Goal: Complete application form: Complete application form

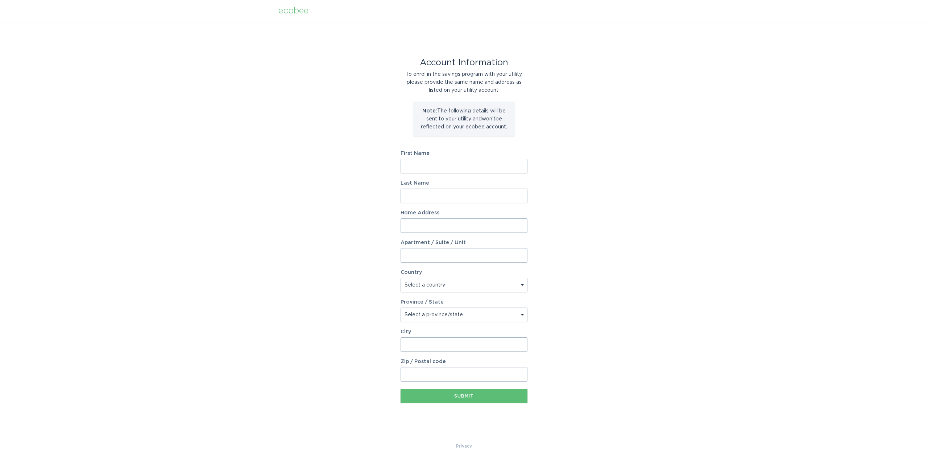
click at [436, 162] on input "First Name" at bounding box center [464, 166] width 127 height 14
type input "Alexander"
type input "Ratliff"
type input "921 Pettus Pl"
select select "US"
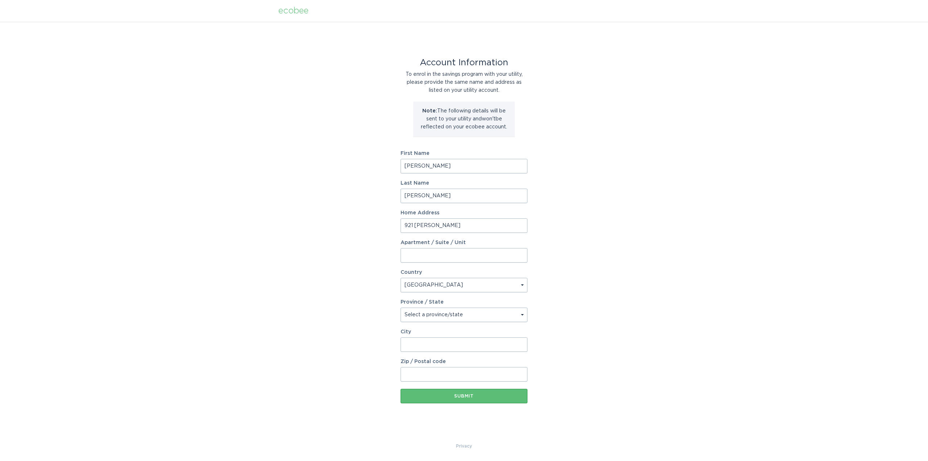
type input "El Paso"
type input "79928"
select select "TX"
click at [474, 399] on button "Submit" at bounding box center [464, 396] width 127 height 14
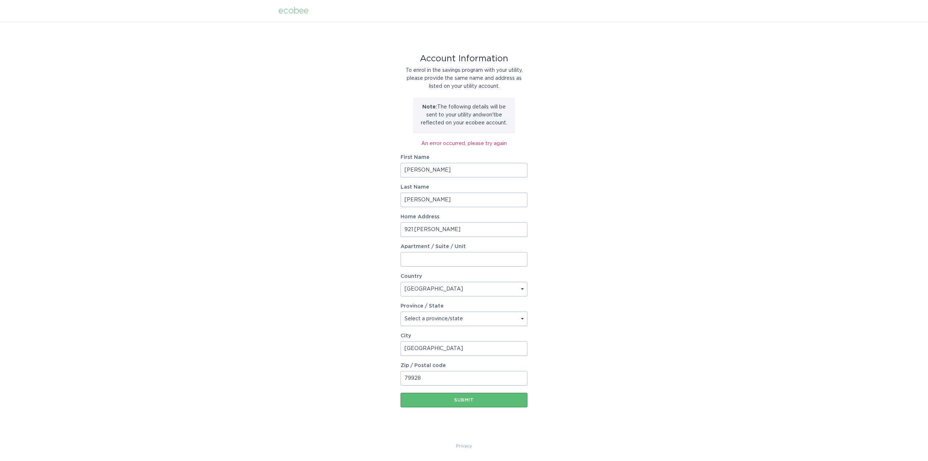
click at [597, 247] on div "Account Information To enrol in the savings program with your utility, please p…" at bounding box center [464, 232] width 928 height 420
click at [477, 403] on button "Submit" at bounding box center [464, 400] width 127 height 14
click at [471, 401] on div "Submit" at bounding box center [464, 400] width 120 height 4
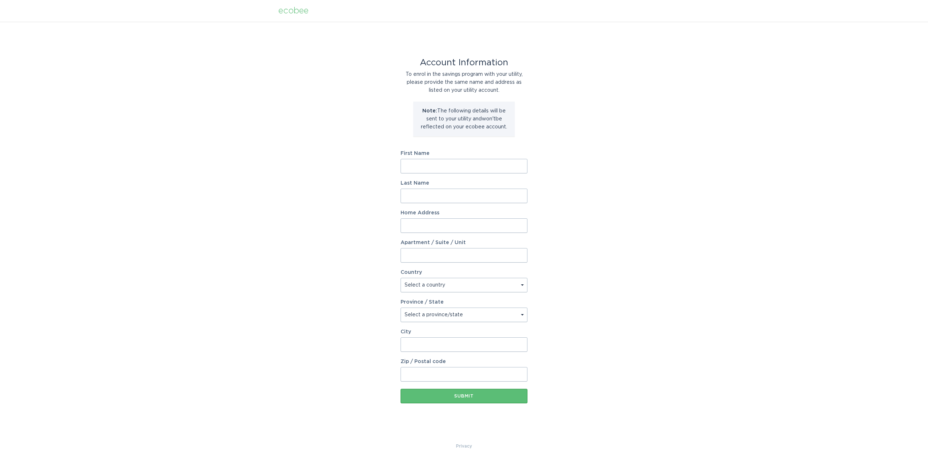
click at [427, 168] on input "First Name" at bounding box center [464, 166] width 127 height 14
type input "Alexander"
type input "[PERSON_NAME]"
type input "921 [PERSON_NAME]"
select select "US"
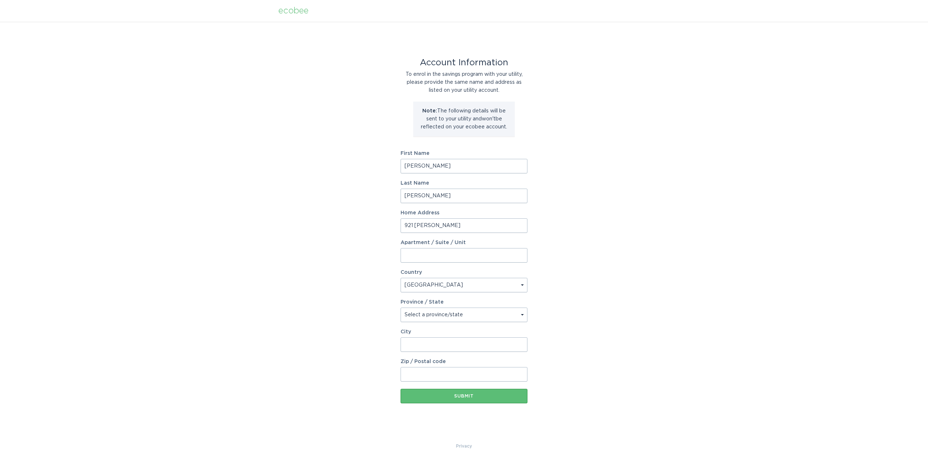
type input "[GEOGRAPHIC_DATA]"
type input "79928"
select select "[GEOGRAPHIC_DATA]"
click at [471, 395] on div "Submit" at bounding box center [464, 396] width 120 height 4
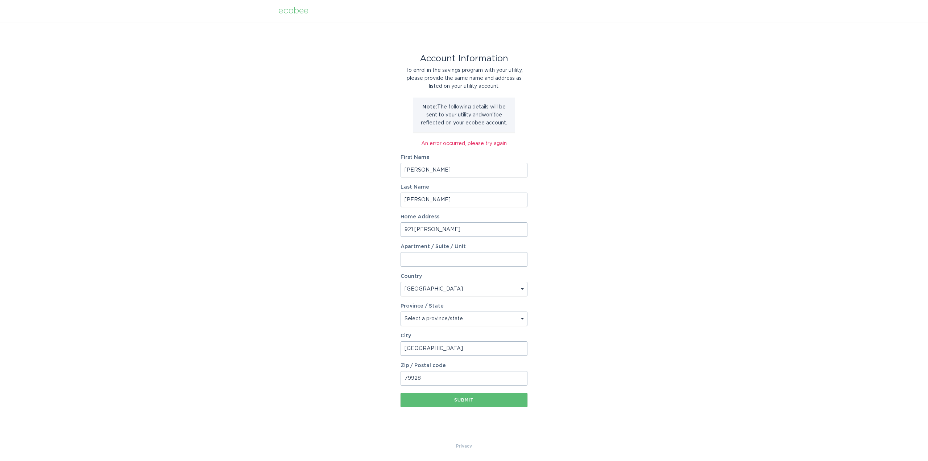
click at [440, 170] on input "[PERSON_NAME]" at bounding box center [464, 170] width 127 height 14
click at [257, 150] on div "Account Information To enrol in the savings program with your utility, please p…" at bounding box center [464, 232] width 928 height 420
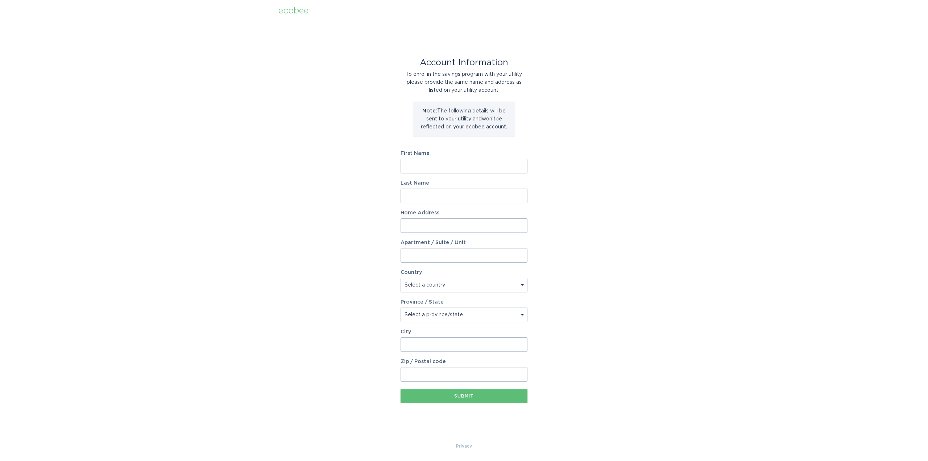
click at [419, 167] on input "First Name" at bounding box center [464, 166] width 127 height 14
type input "[PERSON_NAME]"
type input "921 [PERSON_NAME]"
select select "US"
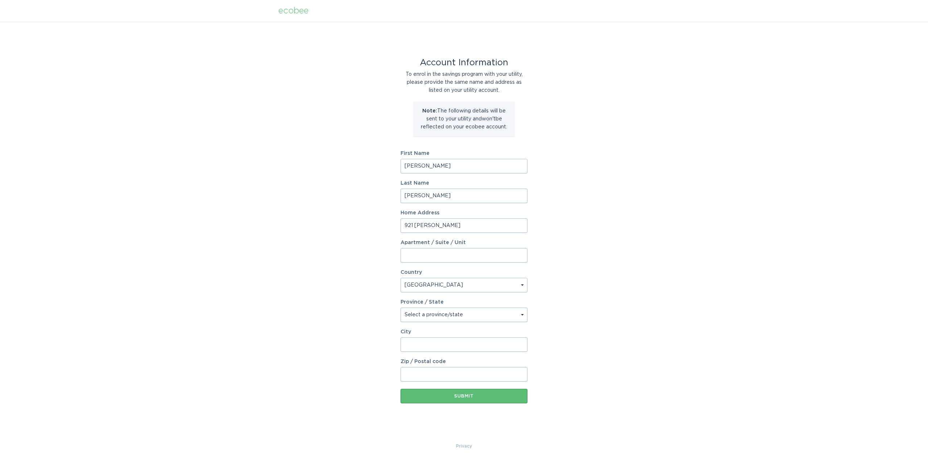
type input "[GEOGRAPHIC_DATA]"
type input "79928"
select select "[GEOGRAPHIC_DATA]"
click at [467, 399] on button "Submit" at bounding box center [464, 396] width 127 height 14
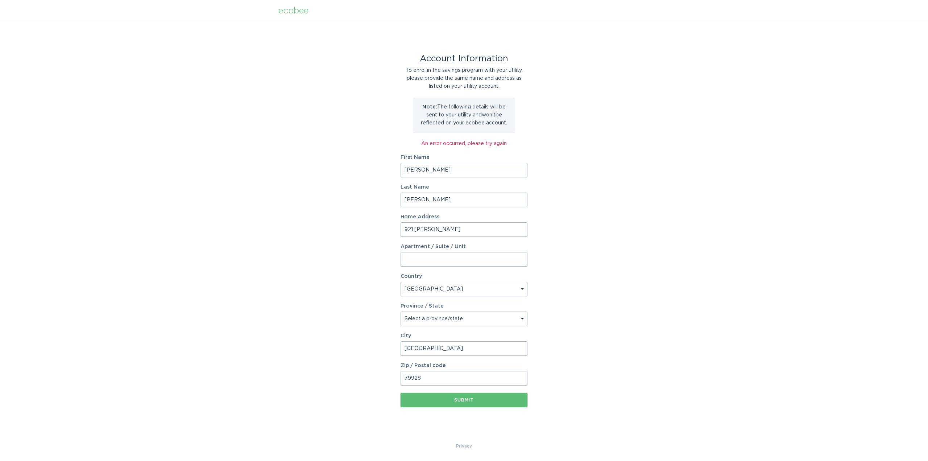
click at [663, 205] on div "Account Information To enrol in the savings program with your utility, please p…" at bounding box center [464, 232] width 928 height 420
